Goal: Obtain resource: Download file/media

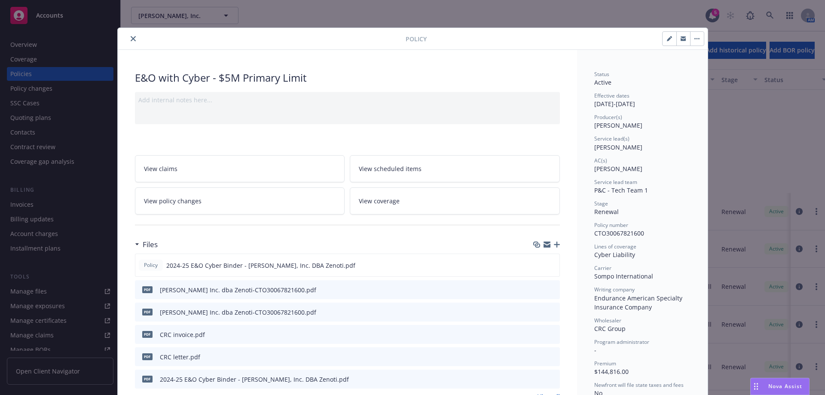
scroll to position [26, 0]
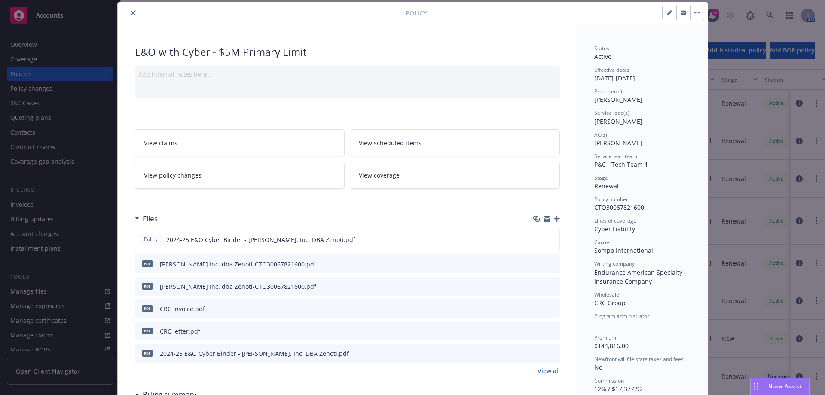
click at [130, 16] on button "close" at bounding box center [133, 13] width 10 height 10
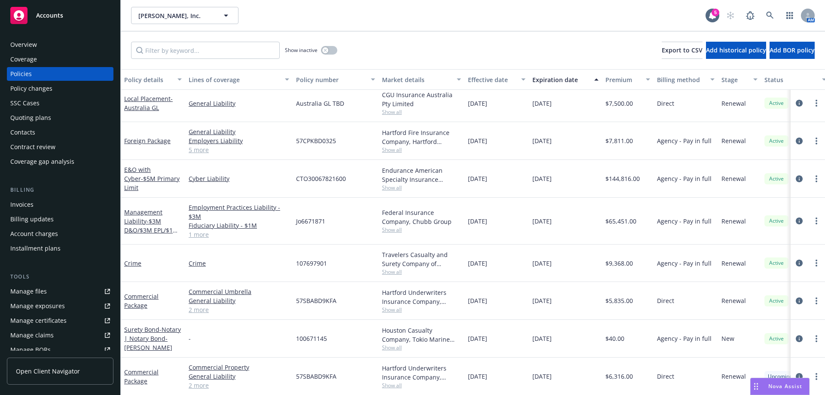
click at [774, 391] on div "Nova Assist" at bounding box center [780, 386] width 58 height 16
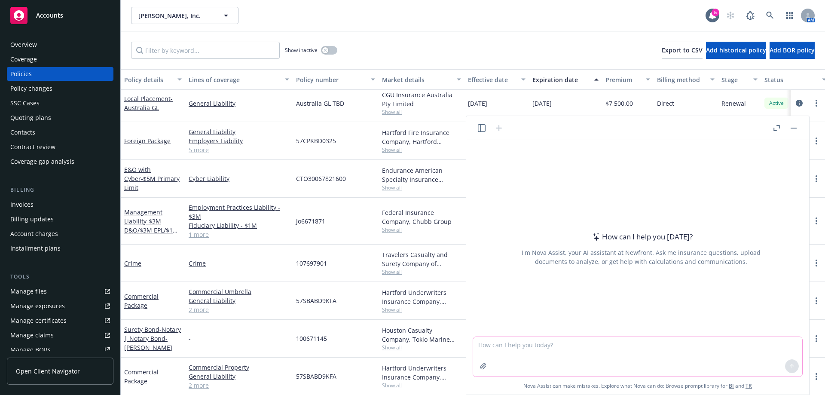
click at [735, 347] on textarea at bounding box center [637, 357] width 329 height 40
type textarea "What does [URL] do"
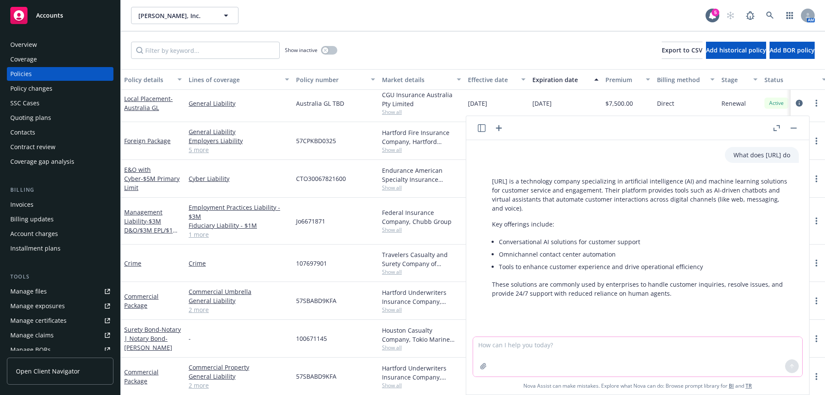
click at [567, 349] on textarea at bounding box center [637, 357] width 329 height 40
type textarea "What LLM is their product built off of?"
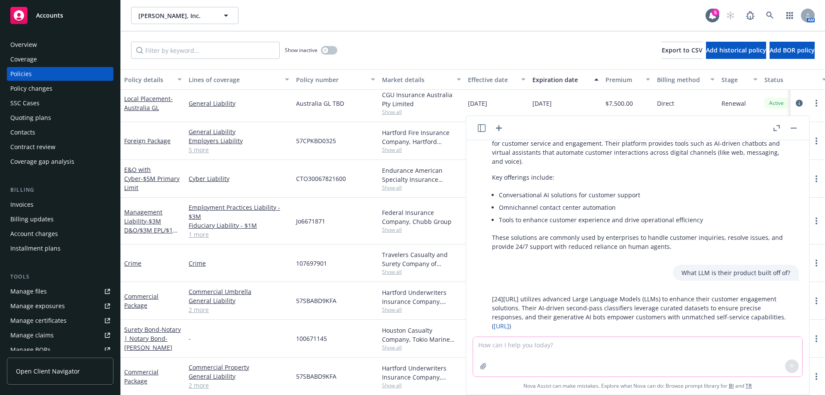
scroll to position [90, 0]
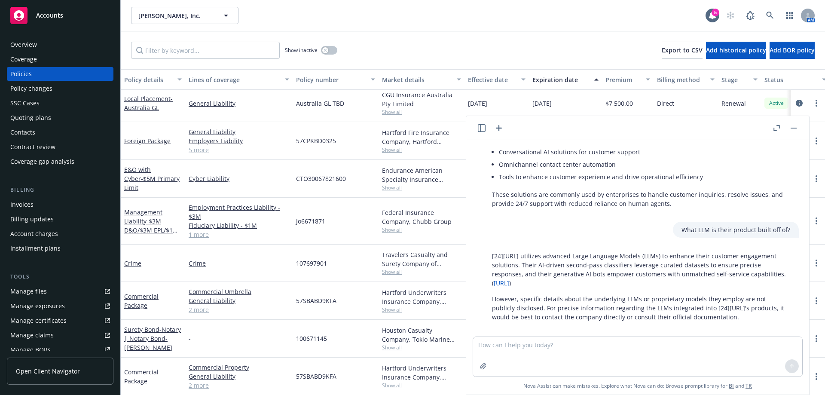
click at [28, 48] on div "Overview" at bounding box center [23, 45] width 27 height 14
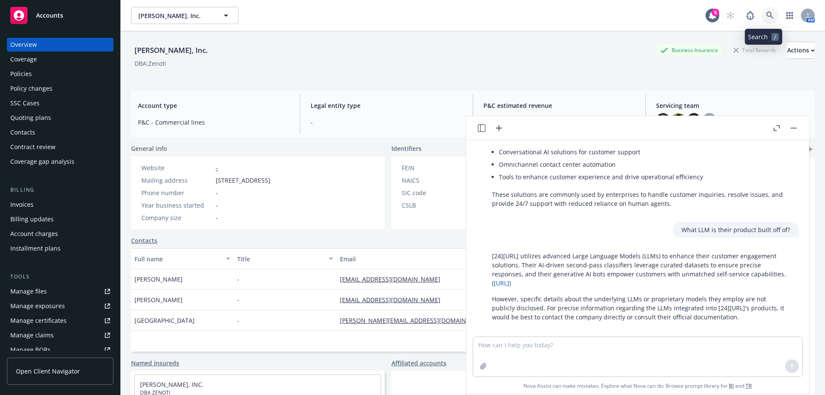
click at [766, 12] on icon at bounding box center [769, 15] width 7 height 7
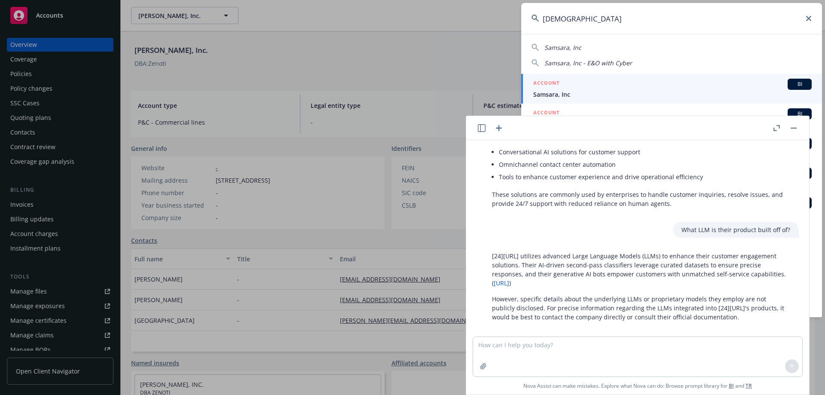
type input "[DEMOGRAPHIC_DATA]"
click at [589, 86] on div "ACCOUNT BI" at bounding box center [672, 84] width 278 height 11
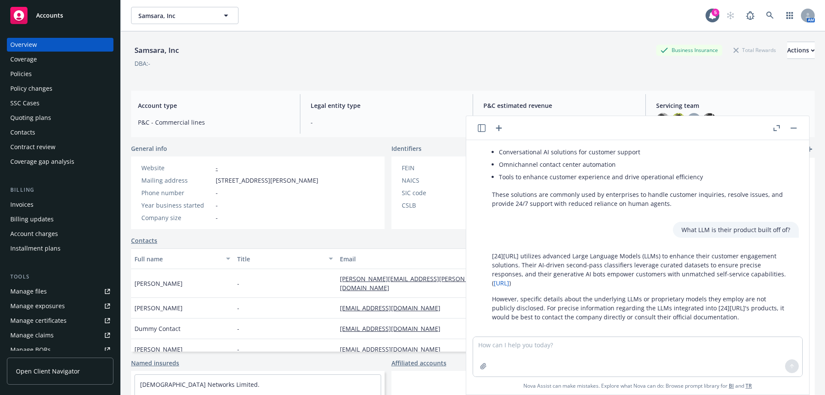
click at [797, 124] on button "button" at bounding box center [794, 128] width 10 height 10
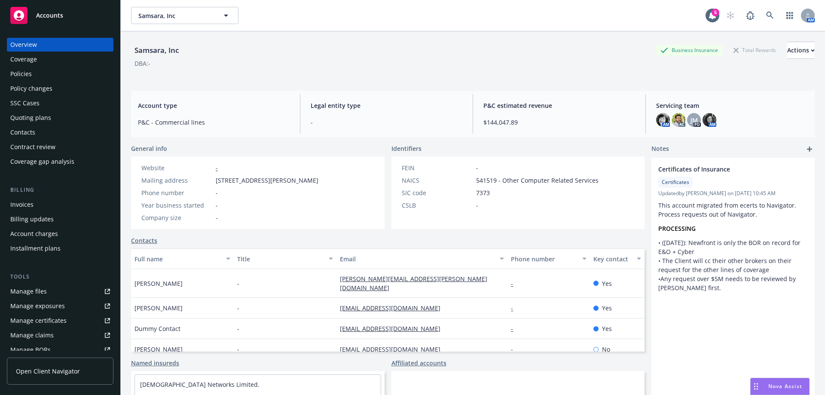
click at [17, 75] on div "Policies" at bounding box center [20, 74] width 21 height 14
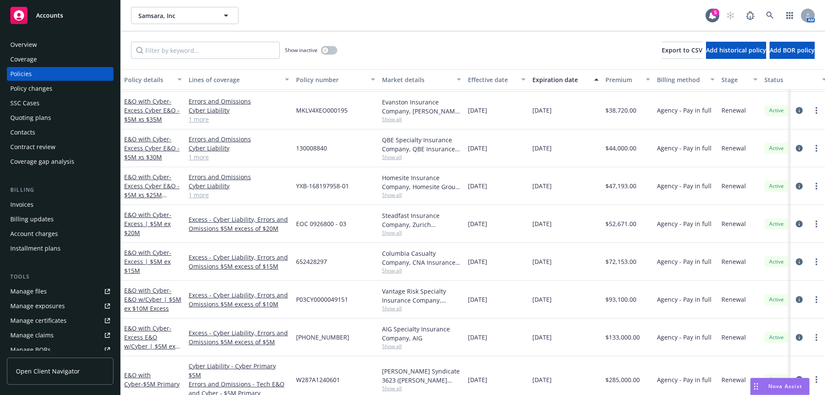
scroll to position [76, 0]
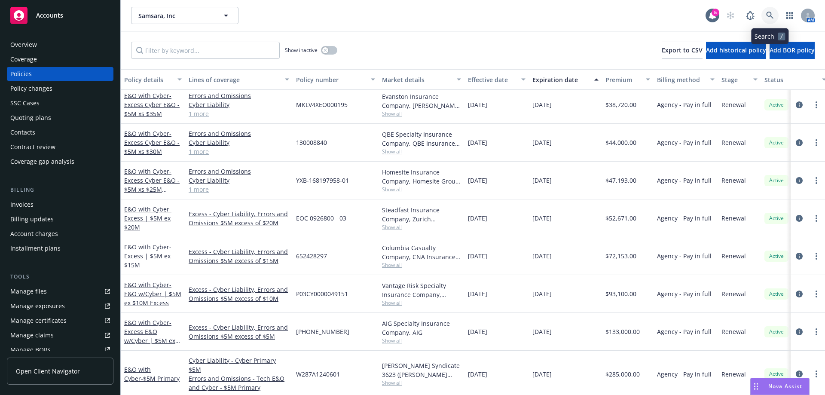
click at [769, 12] on icon at bounding box center [769, 15] width 7 height 7
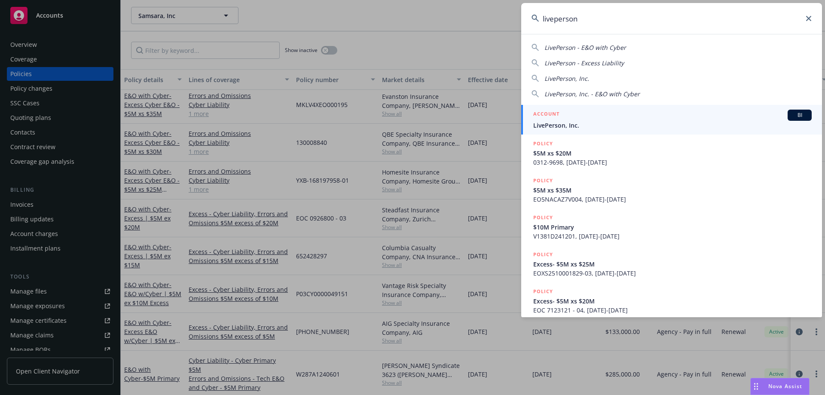
type input "liveperson"
click at [554, 126] on span "LivePerson, Inc." at bounding box center [672, 125] width 278 height 9
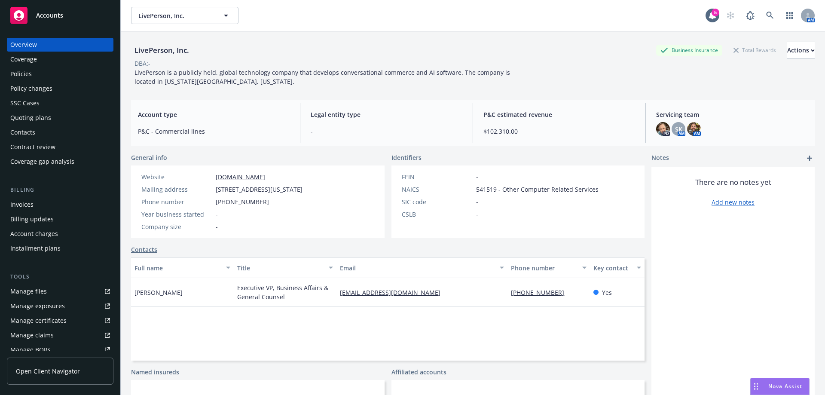
click at [32, 74] on div "Policies" at bounding box center [60, 74] width 100 height 14
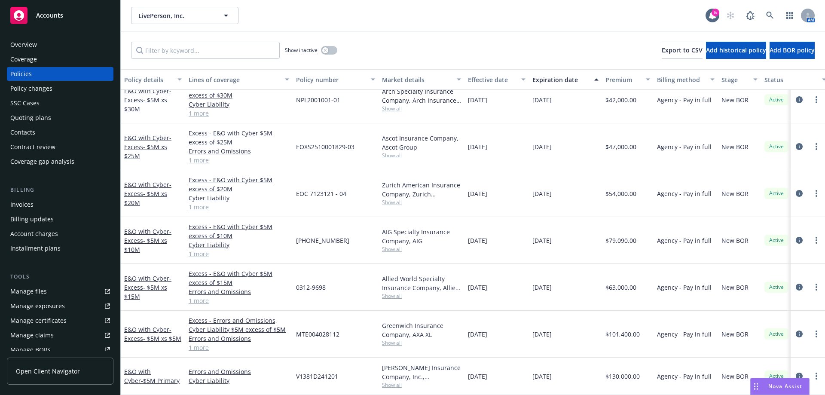
scroll to position [135, 0]
click at [153, 367] on link "E&O with Cyber - $5M Primary" at bounding box center [151, 375] width 55 height 17
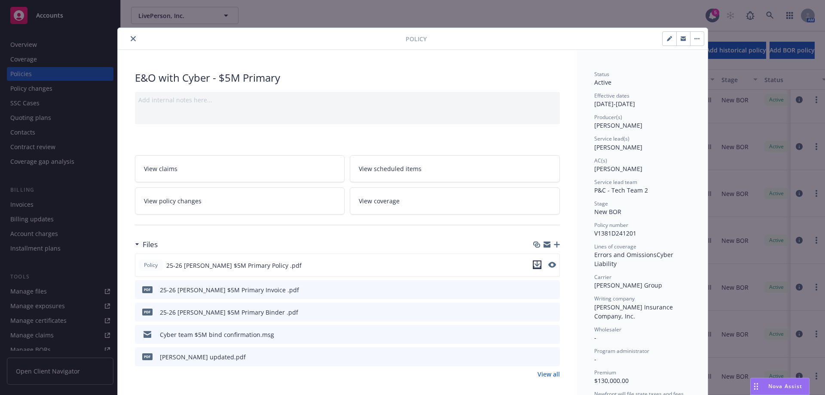
click at [534, 265] on icon "download file" at bounding box center [537, 264] width 7 height 7
click at [131, 37] on icon "close" at bounding box center [133, 38] width 5 height 5
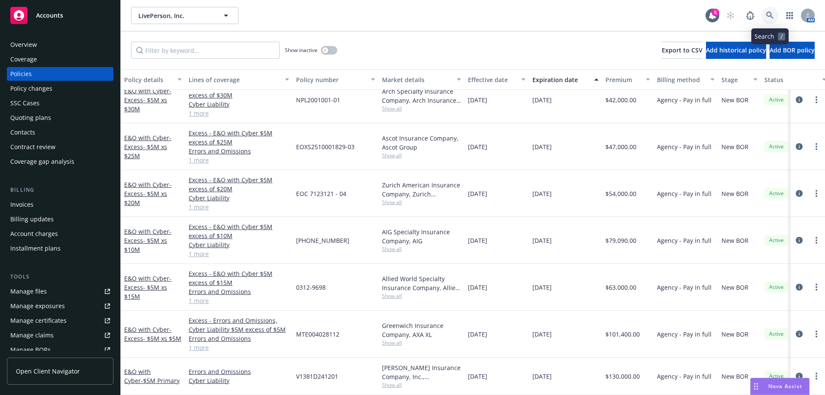
click at [769, 11] on link at bounding box center [770, 15] width 17 height 17
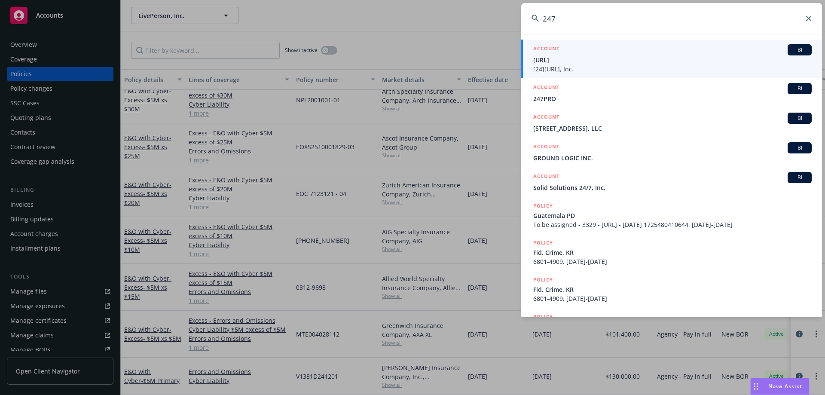
type input "247"
click at [648, 52] on div "ACCOUNT BI" at bounding box center [672, 49] width 278 height 11
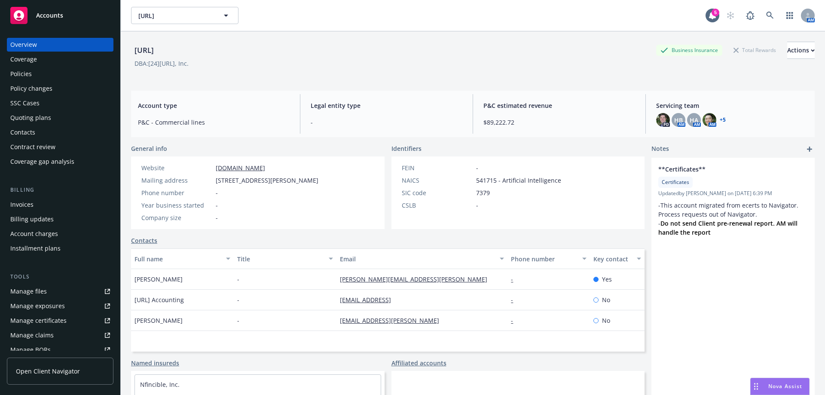
click at [20, 73] on div "Policies" at bounding box center [20, 74] width 21 height 14
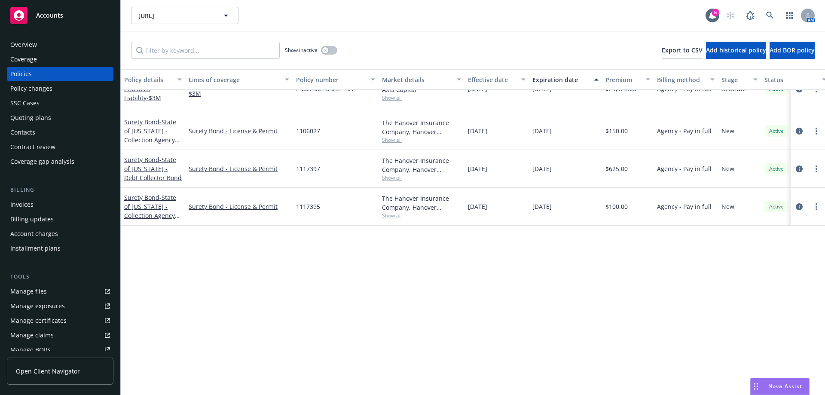
scroll to position [274, 0]
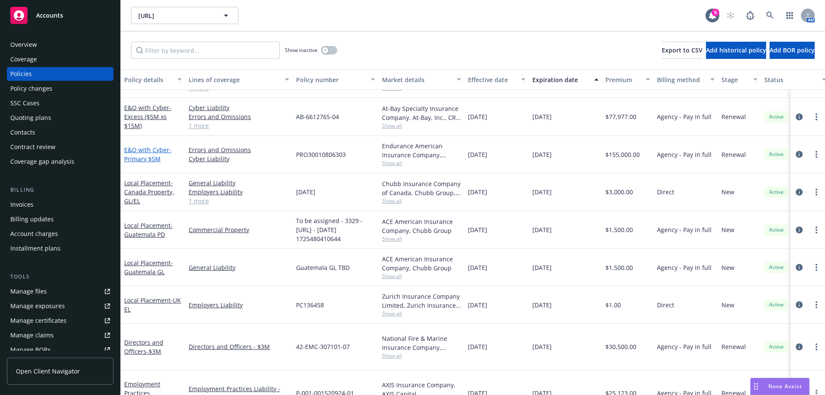
click at [137, 150] on link "E&O with Cyber - Primary $5M" at bounding box center [147, 154] width 47 height 17
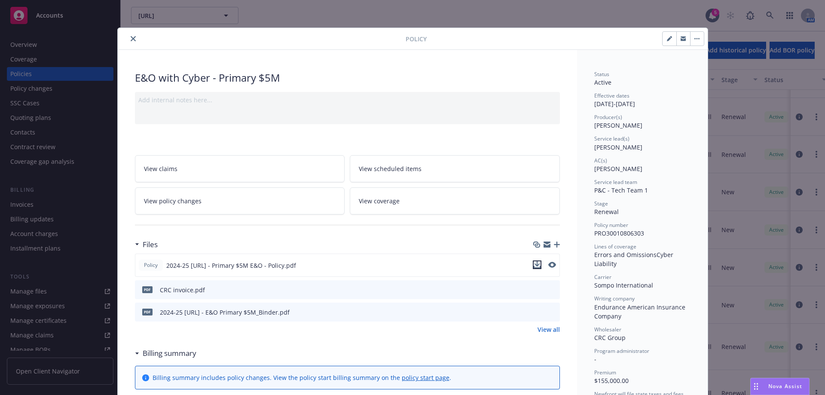
click at [534, 263] on icon "download file" at bounding box center [537, 264] width 7 height 7
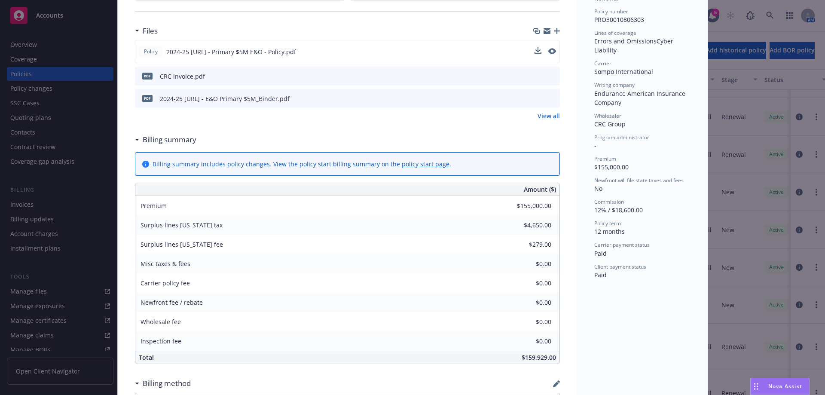
scroll to position [215, 0]
